Goal: Find specific page/section

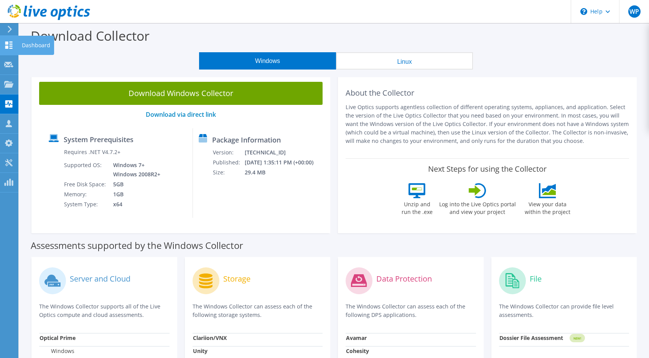
click at [8, 43] on use at bounding box center [8, 44] width 7 height 7
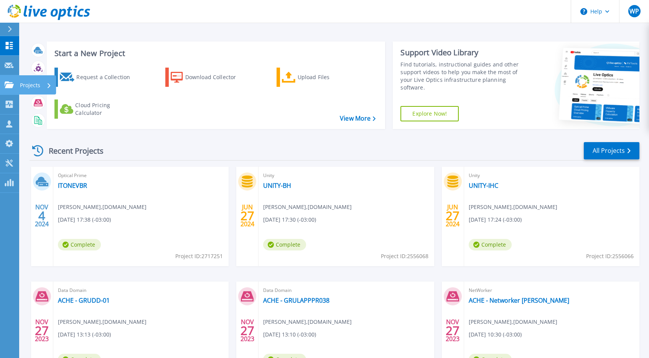
click at [8, 87] on icon at bounding box center [9, 84] width 9 height 7
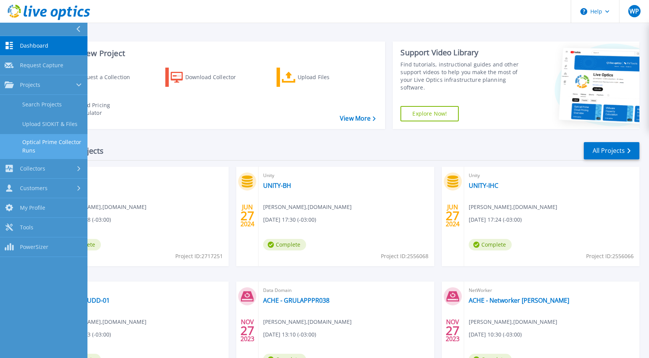
click at [46, 149] on link "Optical Prime Collector Runs" at bounding box center [43, 146] width 87 height 25
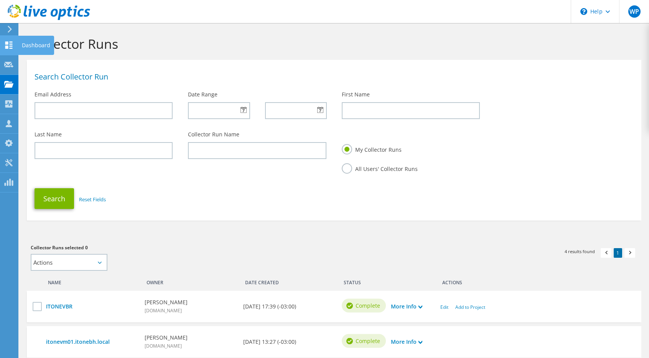
click at [9, 45] on icon at bounding box center [8, 44] width 9 height 7
